Goal: Transaction & Acquisition: Download file/media

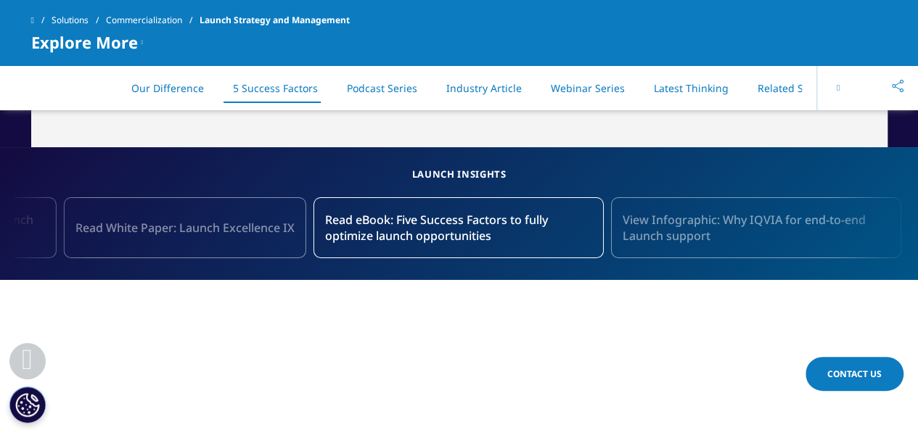
scroll to position [2466, 0]
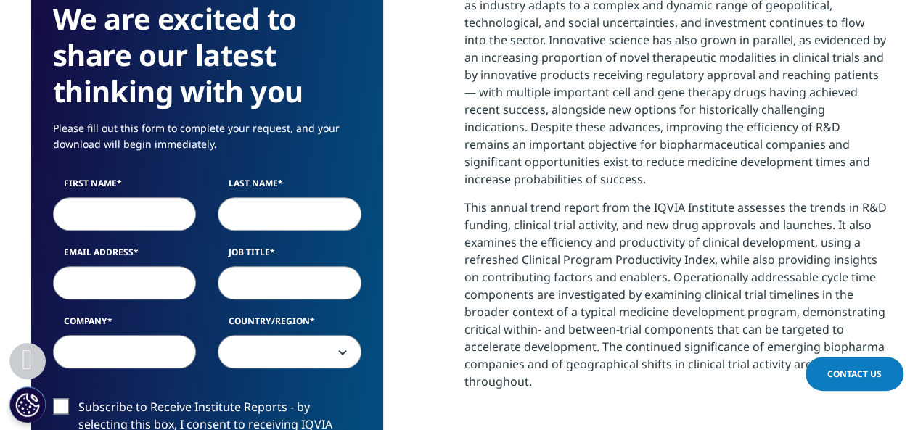
scroll to position [653, 0]
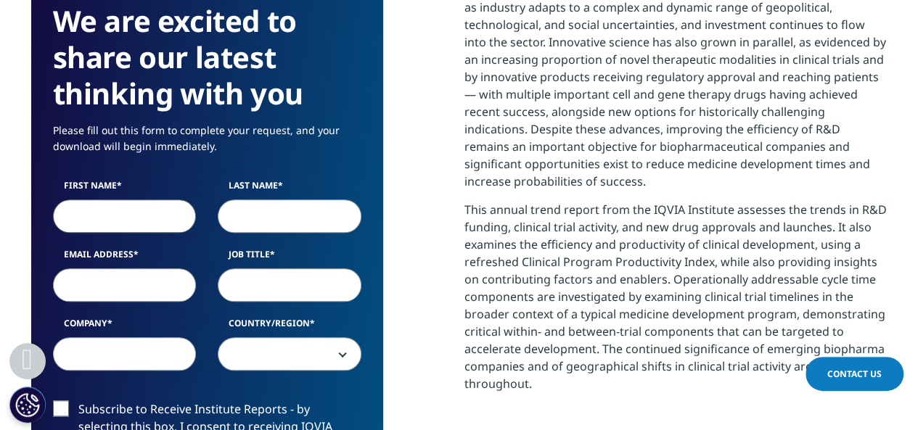
click at [90, 215] on input "First Name" at bounding box center [125, 215] width 144 height 33
type input "Kaa"
type input "[PERSON_NAME]"
type input "[PERSON_NAME][EMAIL_ADDRESS][PERSON_NAME][DOMAIN_NAME]"
type input "Dasa"
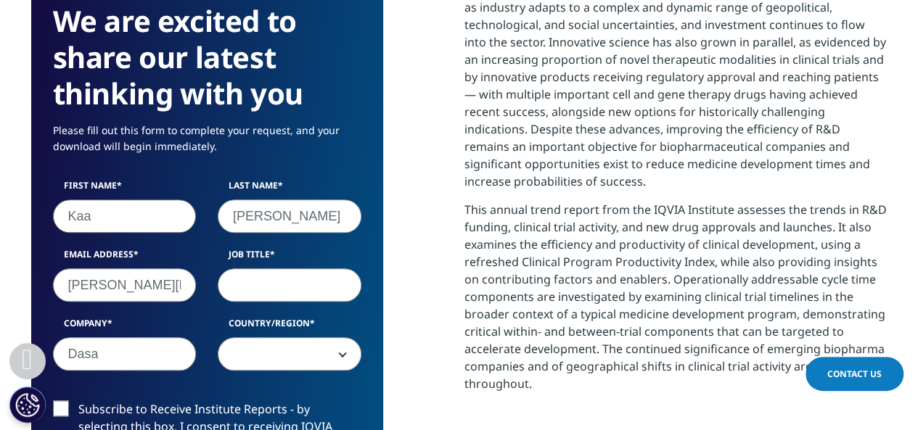
select select "[GEOGRAPHIC_DATA]"
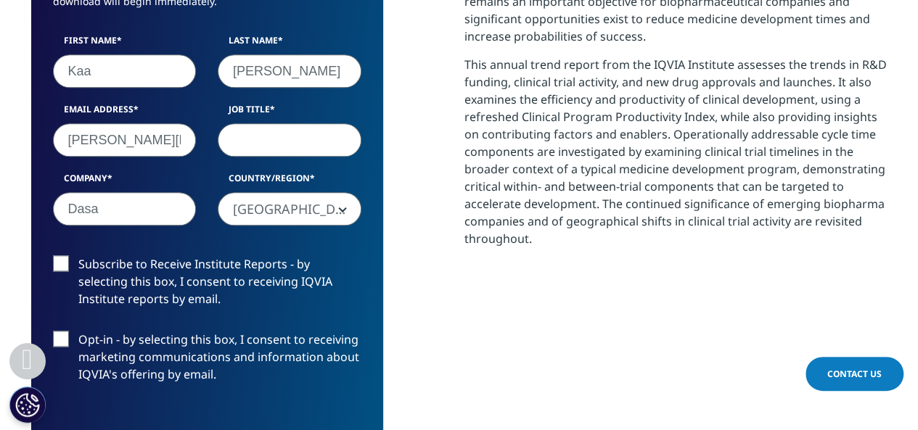
click at [293, 146] on input "Job Title" at bounding box center [290, 139] width 144 height 33
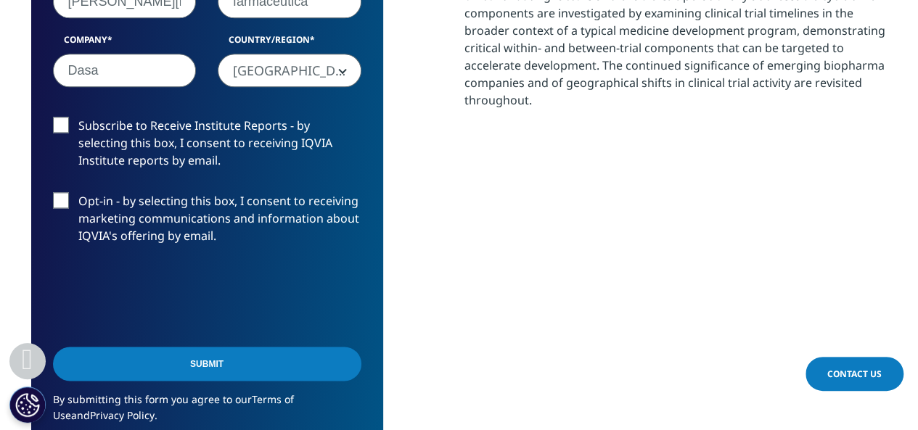
scroll to position [943, 0]
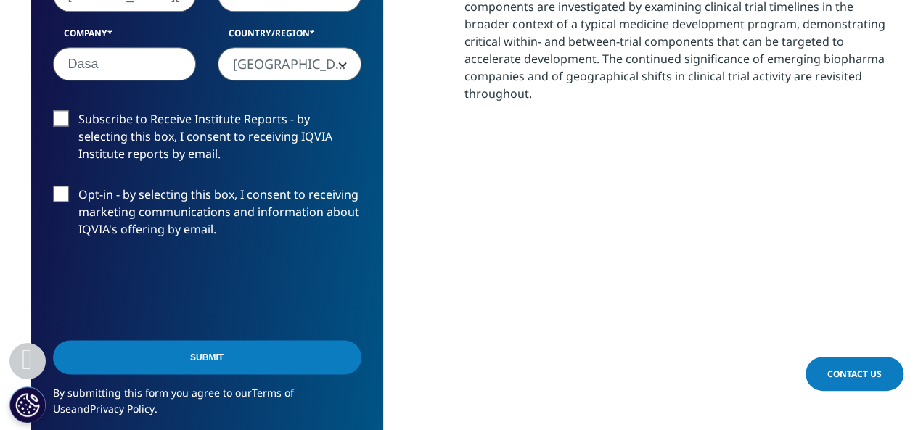
type input "farmaceutica"
click at [157, 360] on input "Submit" at bounding box center [207, 357] width 308 height 34
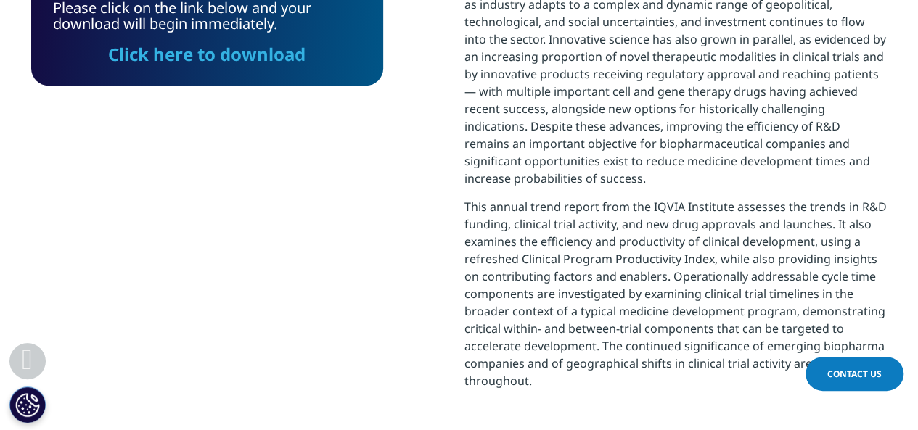
scroll to position [458, 856]
click at [128, 344] on div "Please click on the link below and your download will begin immediately. Click …" at bounding box center [207, 207] width 352 height 458
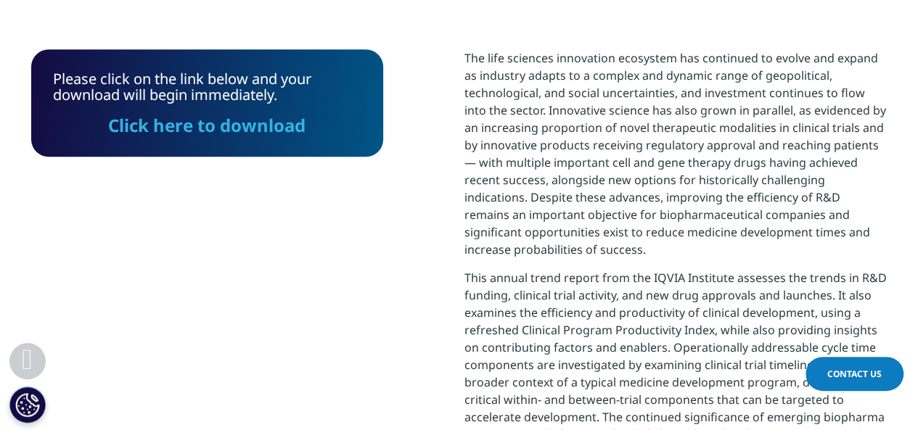
scroll to position [438, 0]
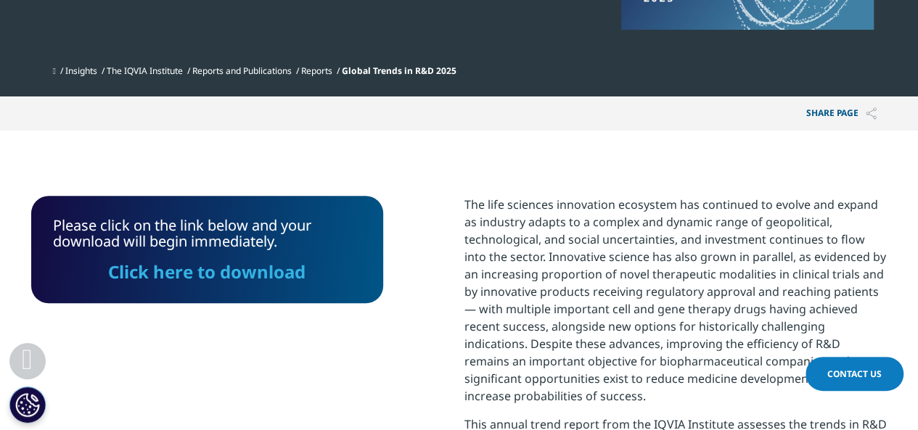
click at [218, 273] on link "Click here to download" at bounding box center [206, 272] width 197 height 24
